Goal: Find specific page/section

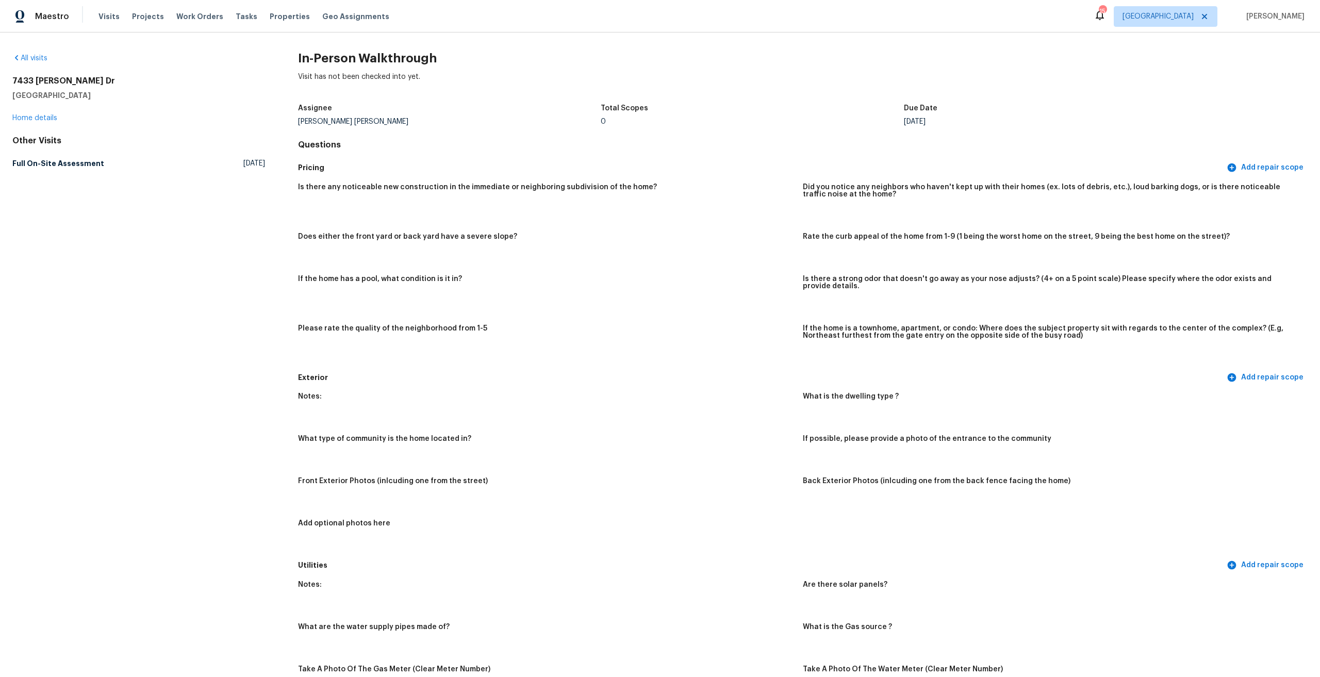
scroll to position [1166, 0]
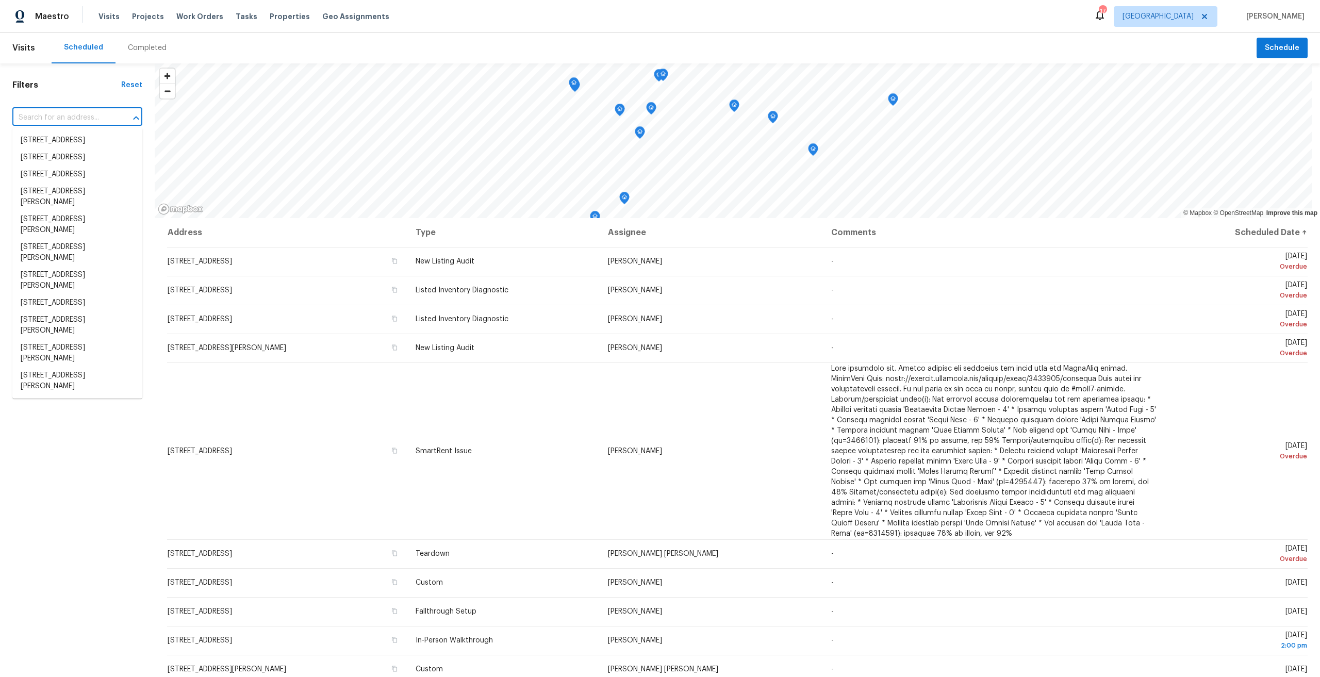
click at [79, 115] on input "text" at bounding box center [62, 118] width 101 height 16
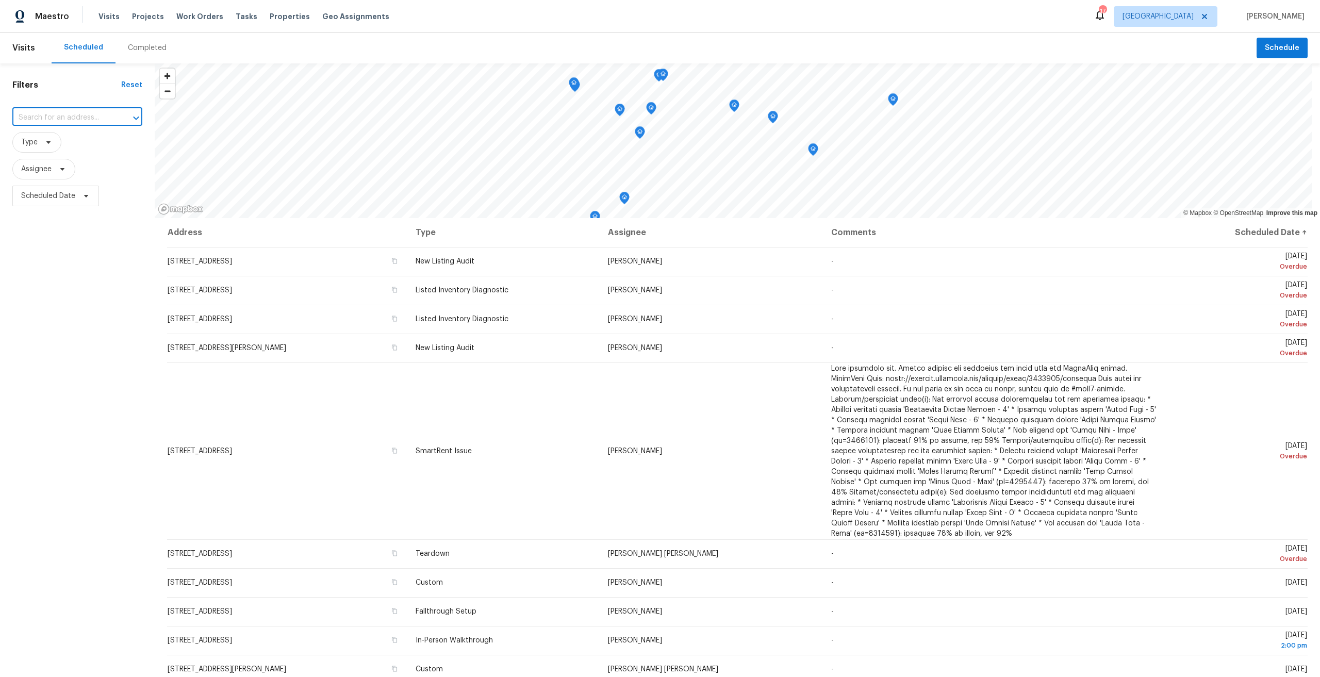
click at [79, 115] on input "text" at bounding box center [62, 118] width 101 height 16
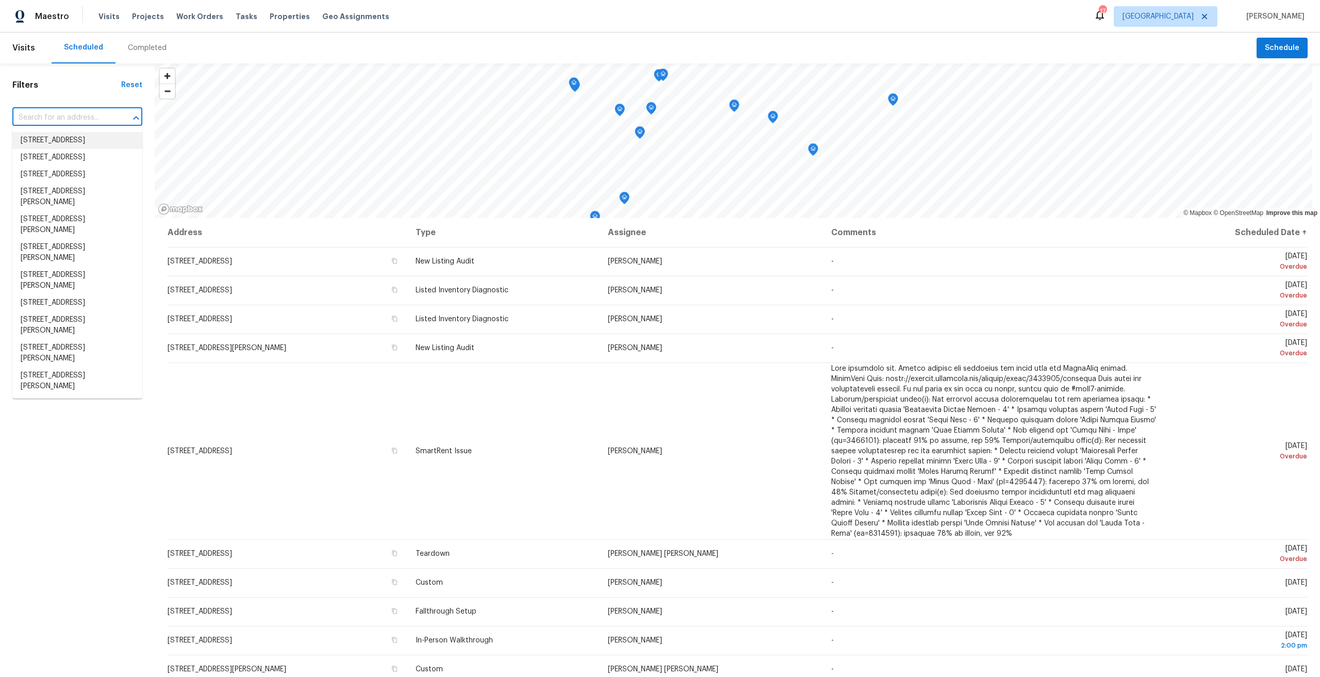
paste input "[STREET_ADDRESS][PERSON_NAME][PERSON_NAME]"
type input "[STREET_ADDRESS][PERSON_NAME][PERSON_NAME]"
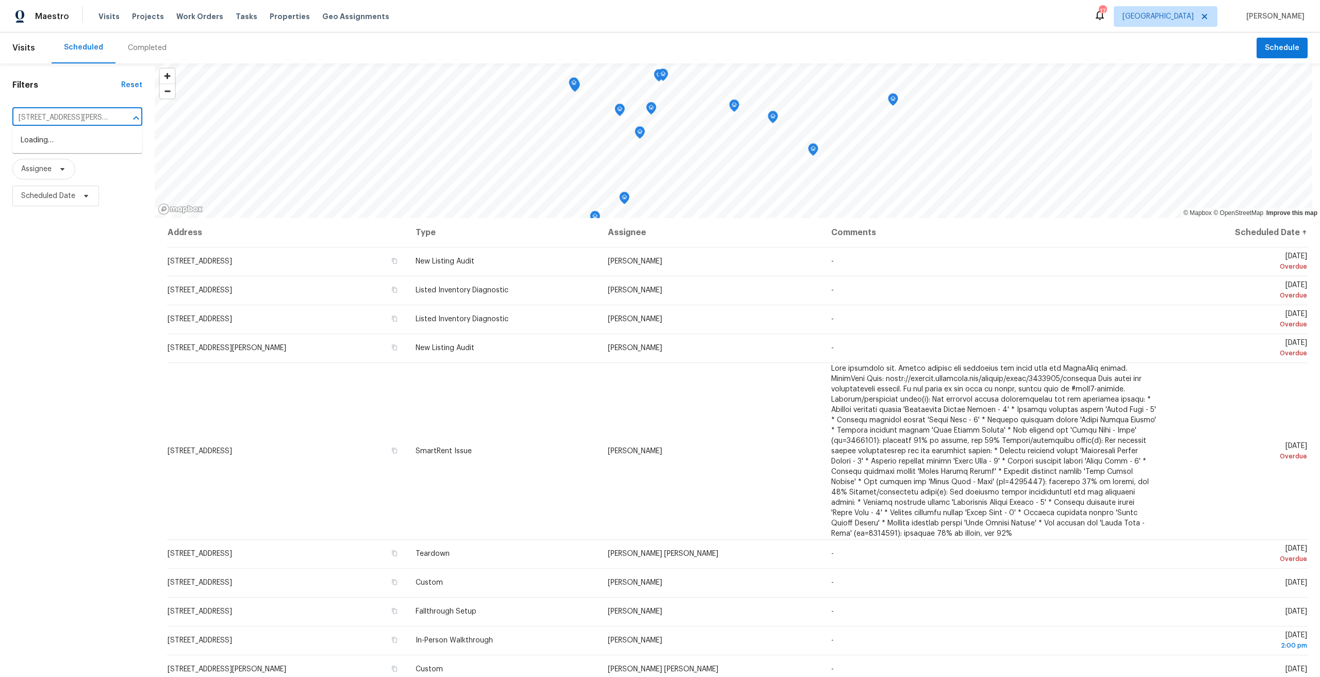
scroll to position [0, 28]
click at [101, 134] on li "[STREET_ADDRESS][PERSON_NAME]" at bounding box center [77, 146] width 130 height 28
